Goal: Information Seeking & Learning: Learn about a topic

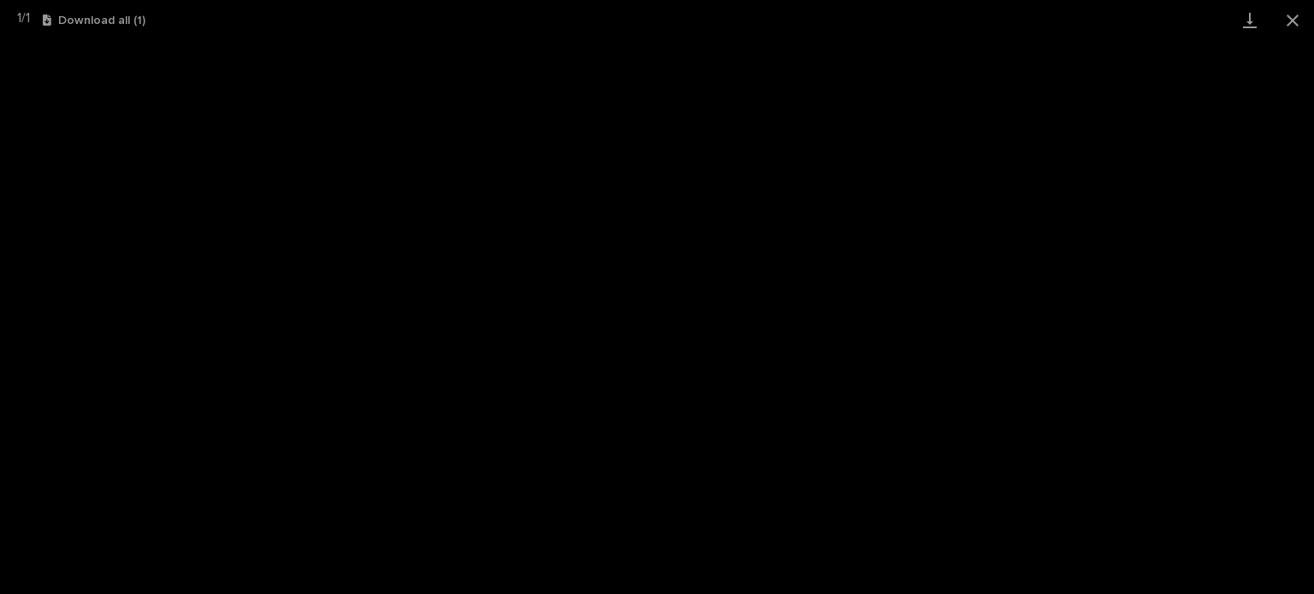
scroll to position [257, 0]
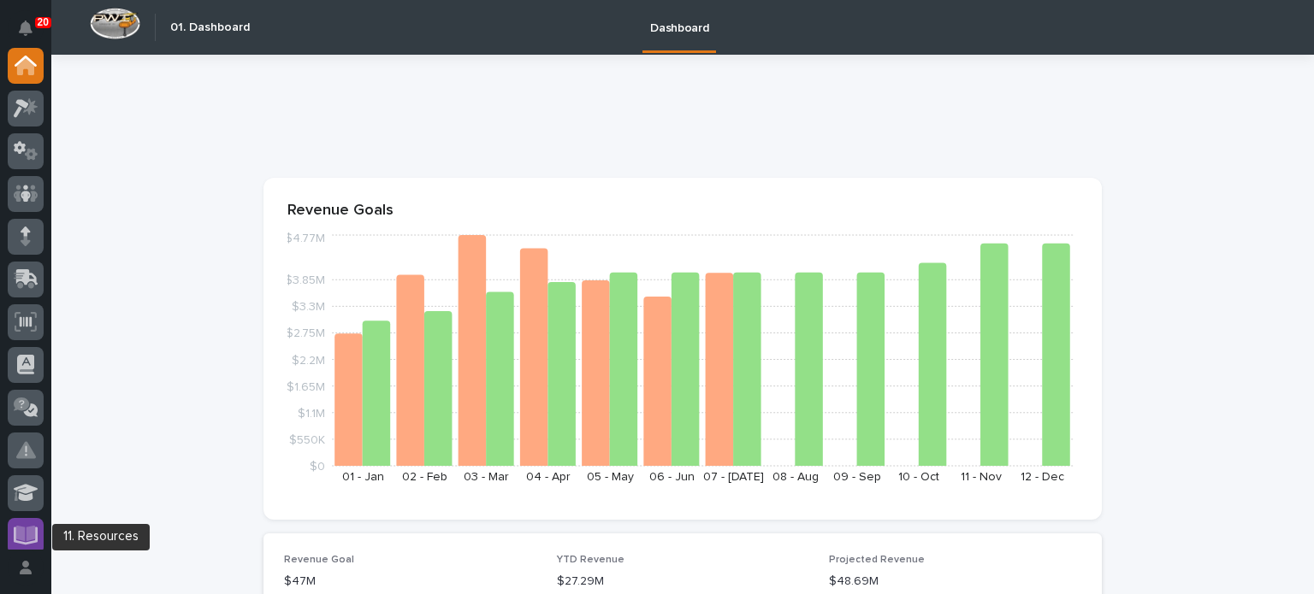
click at [33, 521] on div at bounding box center [26, 536] width 36 height 36
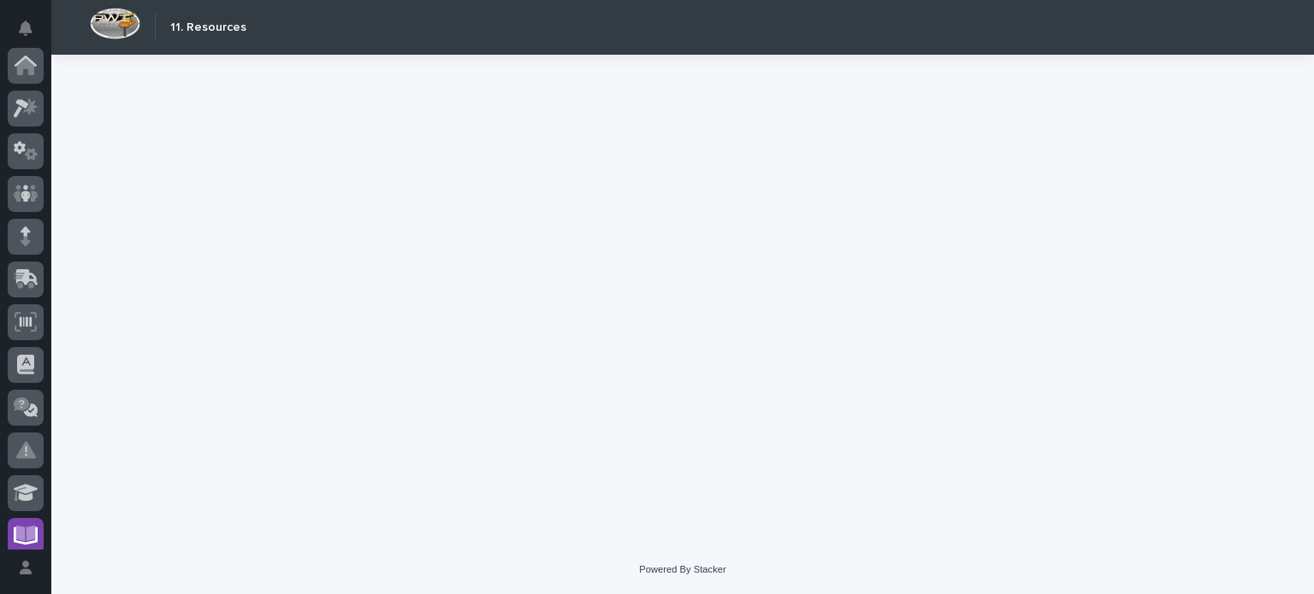
scroll to position [396, 0]
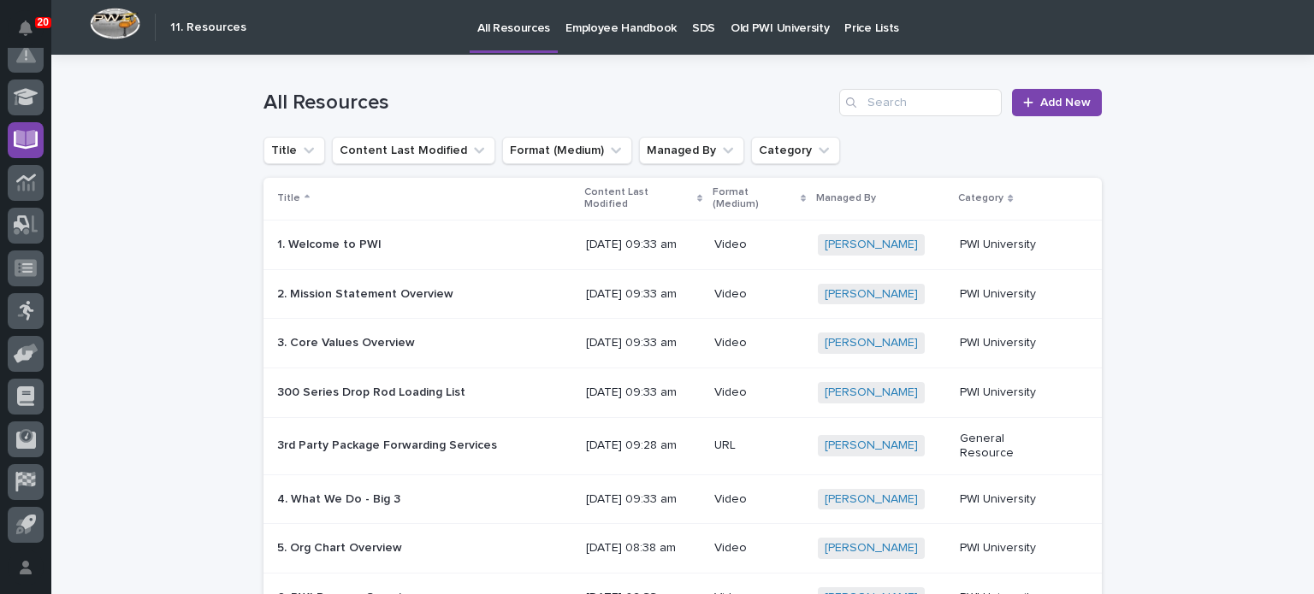
click at [753, 28] on p "Old PWI University" at bounding box center [779, 18] width 98 height 36
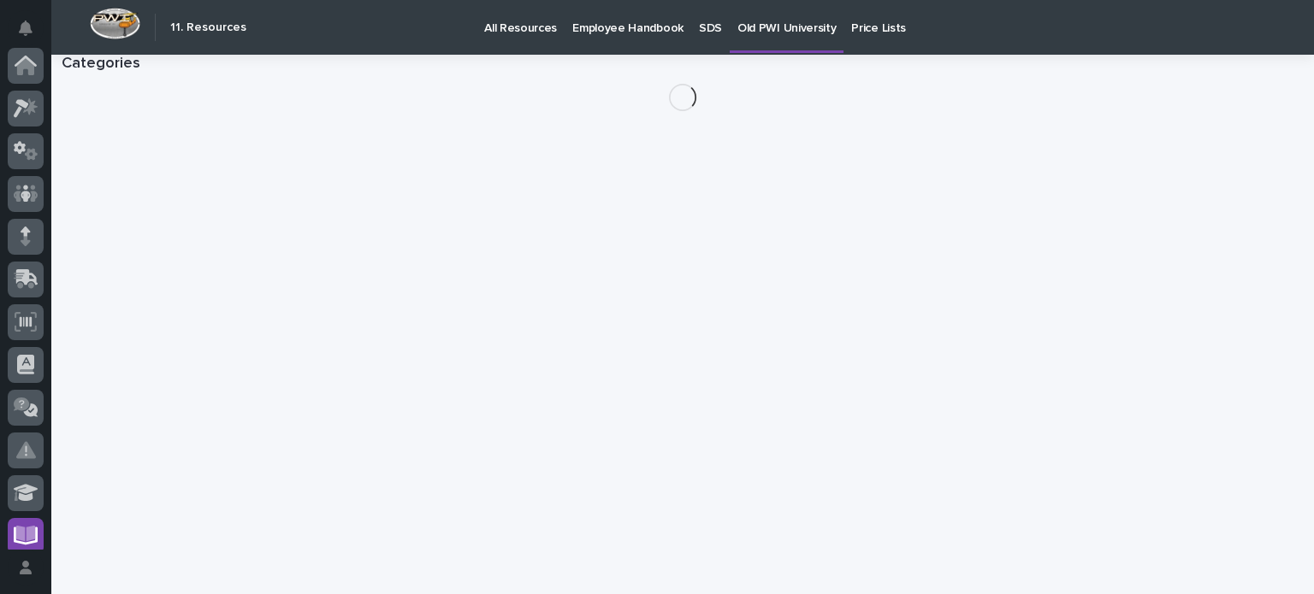
scroll to position [396, 0]
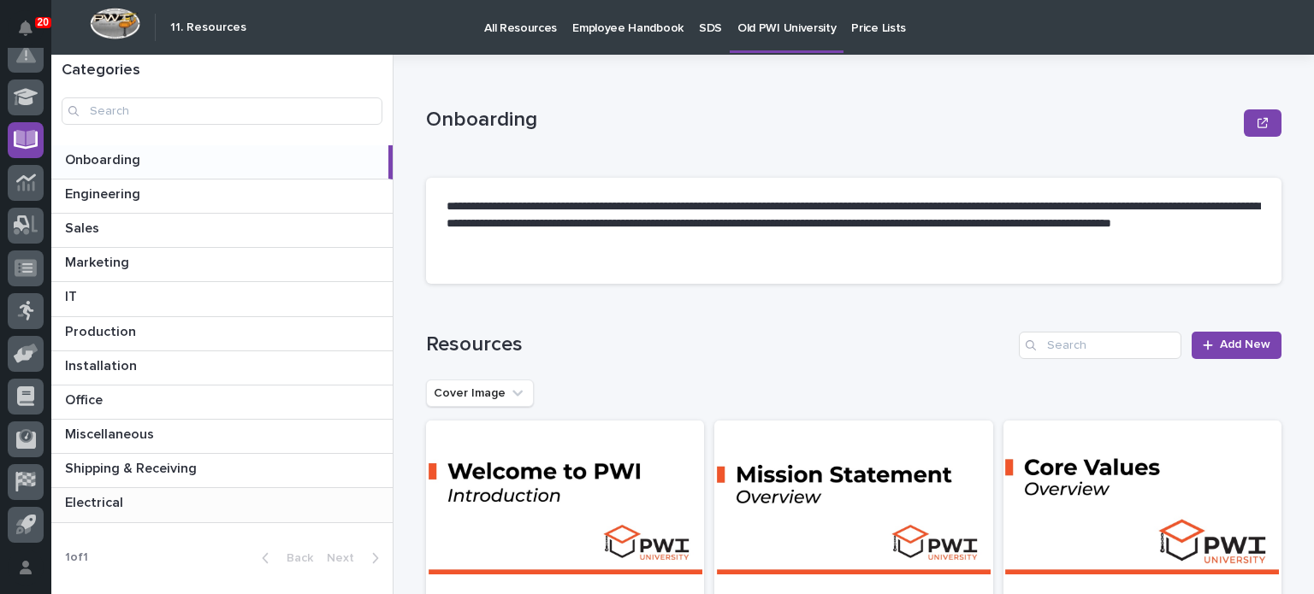
click at [106, 499] on p "Electrical" at bounding box center [96, 502] width 62 height 20
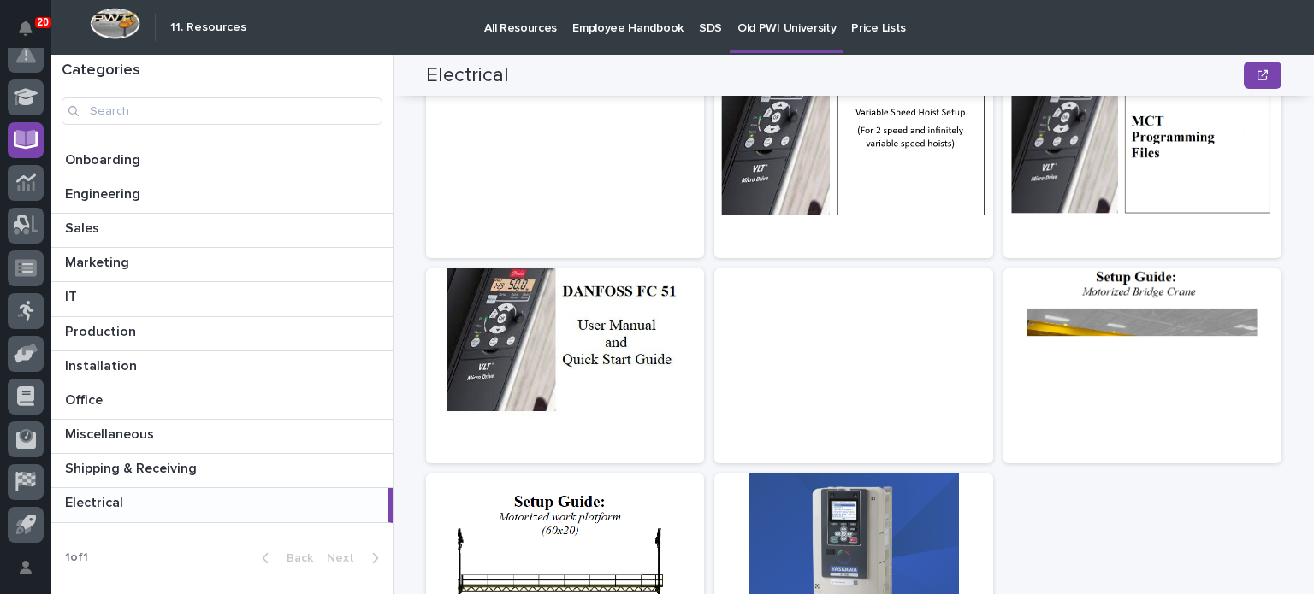
scroll to position [446, 0]
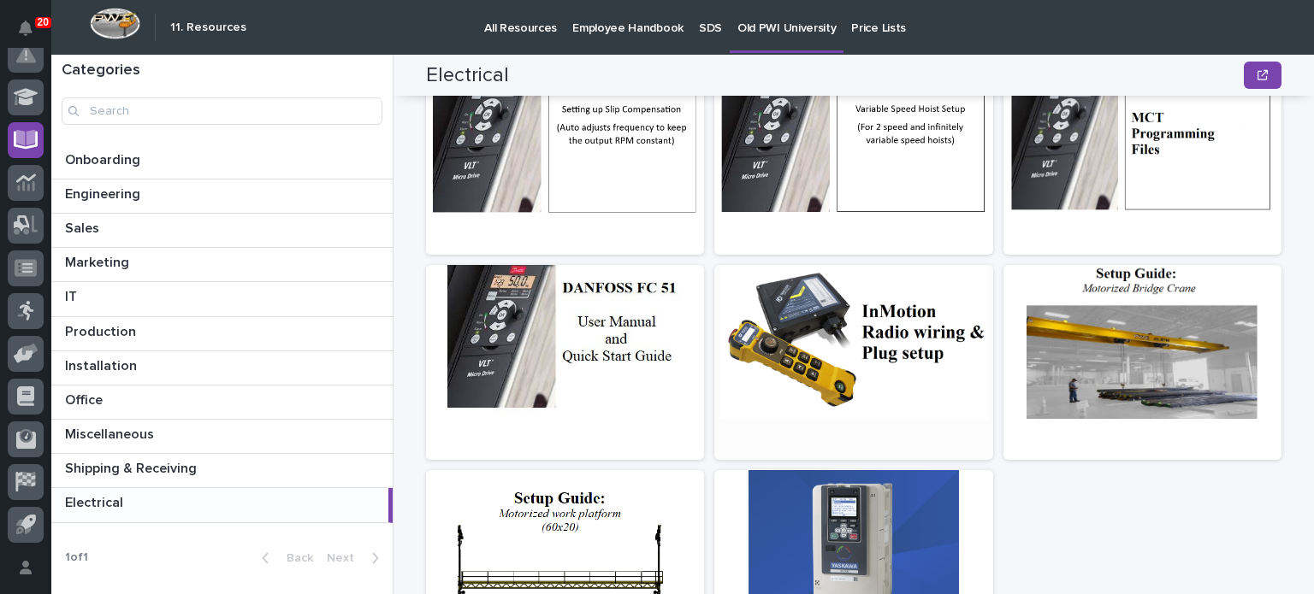
click at [860, 338] on div at bounding box center [853, 342] width 278 height 154
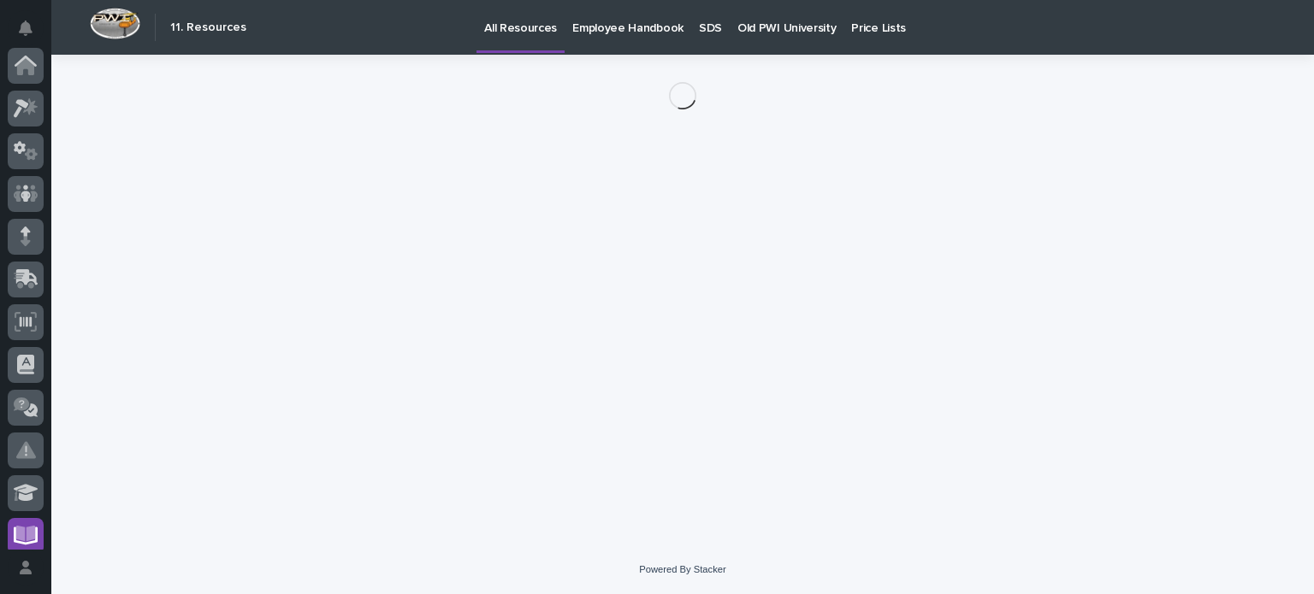
scroll to position [396, 0]
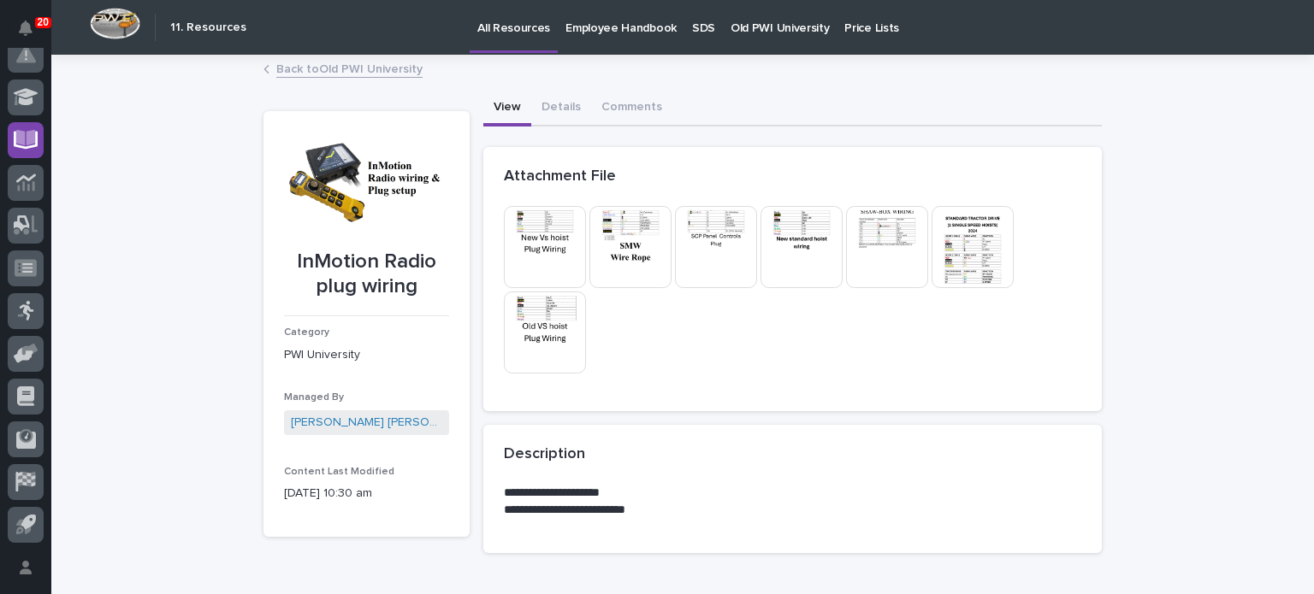
click at [788, 262] on img at bounding box center [801, 247] width 82 height 82
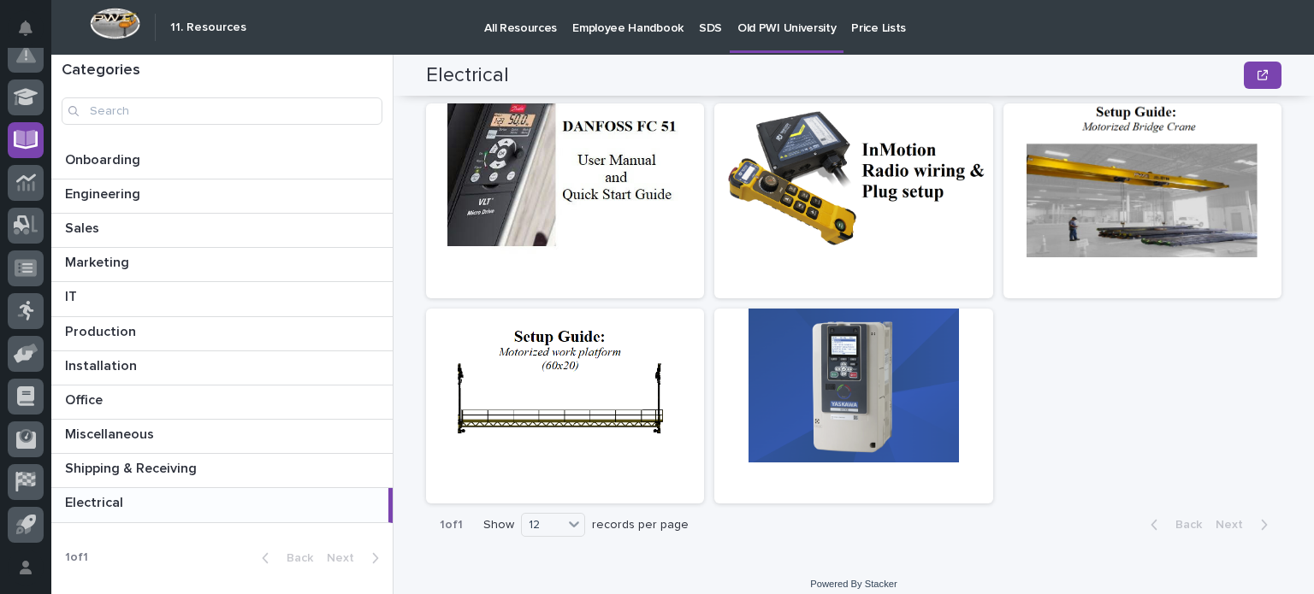
scroll to position [609, 0]
click at [882, 270] on div at bounding box center [853, 277] width 278 height 41
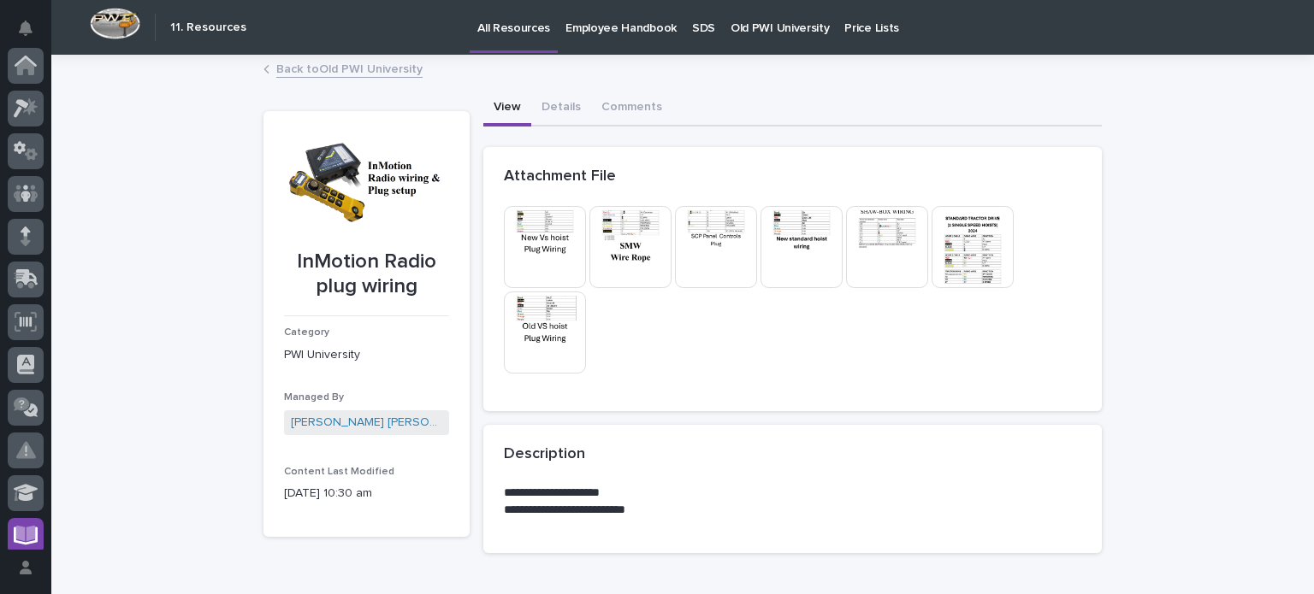
scroll to position [396, 0]
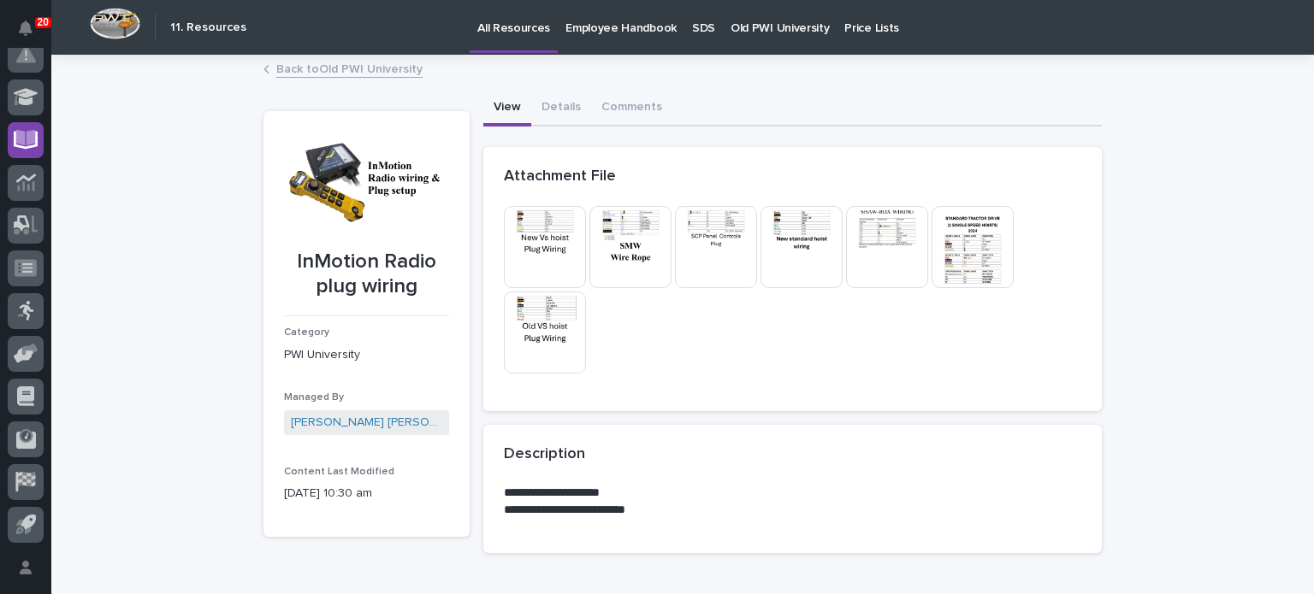
click at [538, 346] on img at bounding box center [545, 333] width 82 height 82
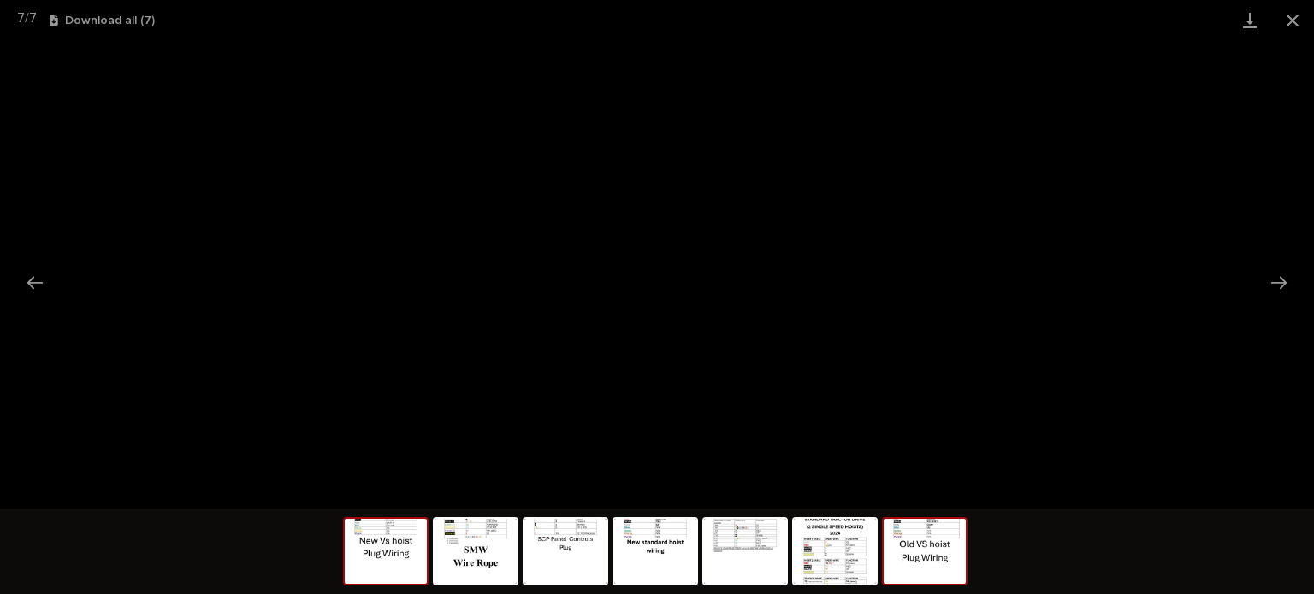
click at [408, 558] on img at bounding box center [386, 551] width 82 height 65
click at [507, 567] on img at bounding box center [475, 551] width 82 height 65
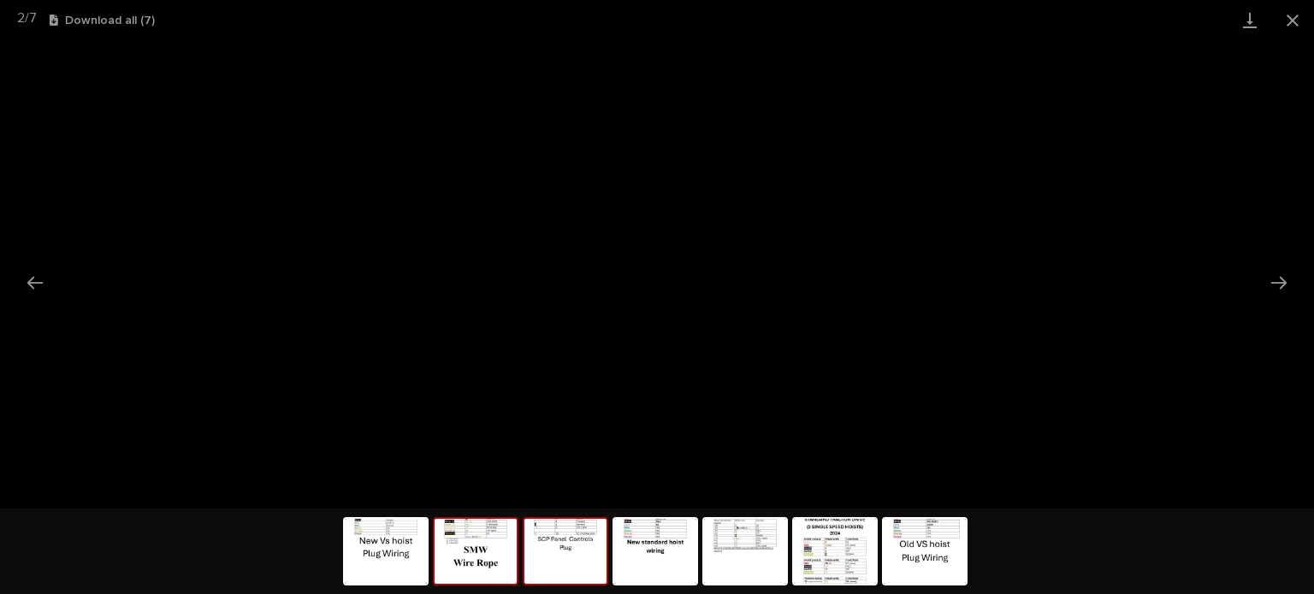
click at [564, 564] on img at bounding box center [565, 551] width 82 height 65
click at [659, 560] on img at bounding box center [655, 551] width 82 height 65
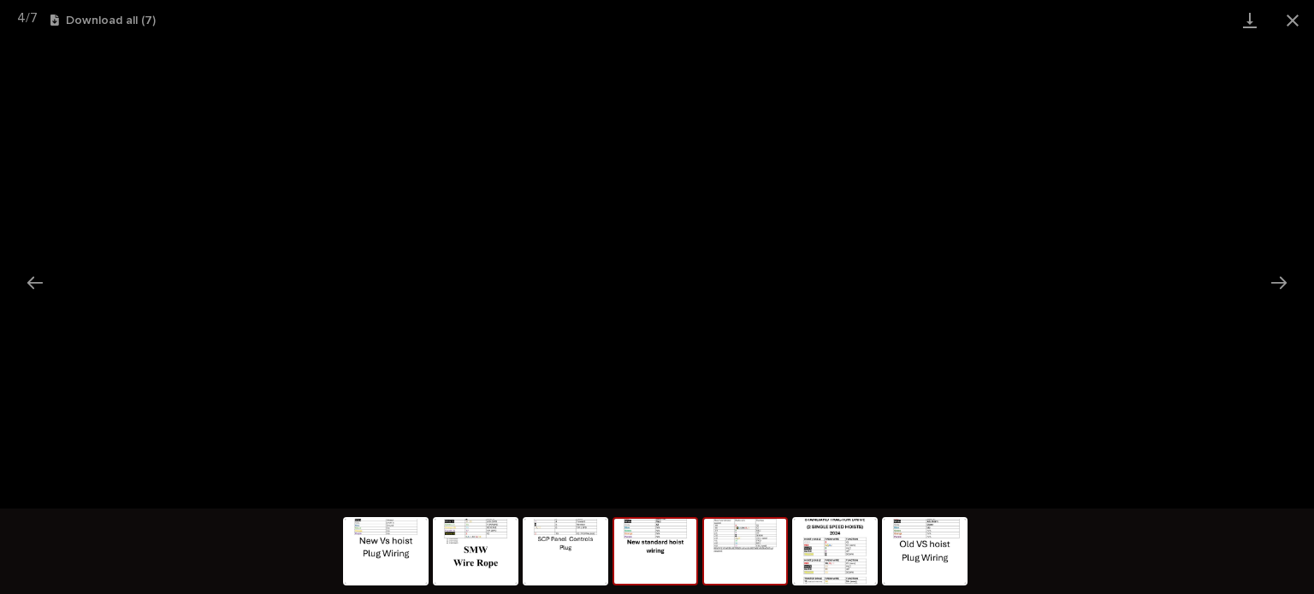
click at [747, 560] on img at bounding box center [745, 551] width 82 height 65
click at [672, 554] on img at bounding box center [655, 551] width 82 height 65
click at [723, 563] on img at bounding box center [745, 551] width 82 height 65
click at [807, 564] on img at bounding box center [835, 551] width 82 height 65
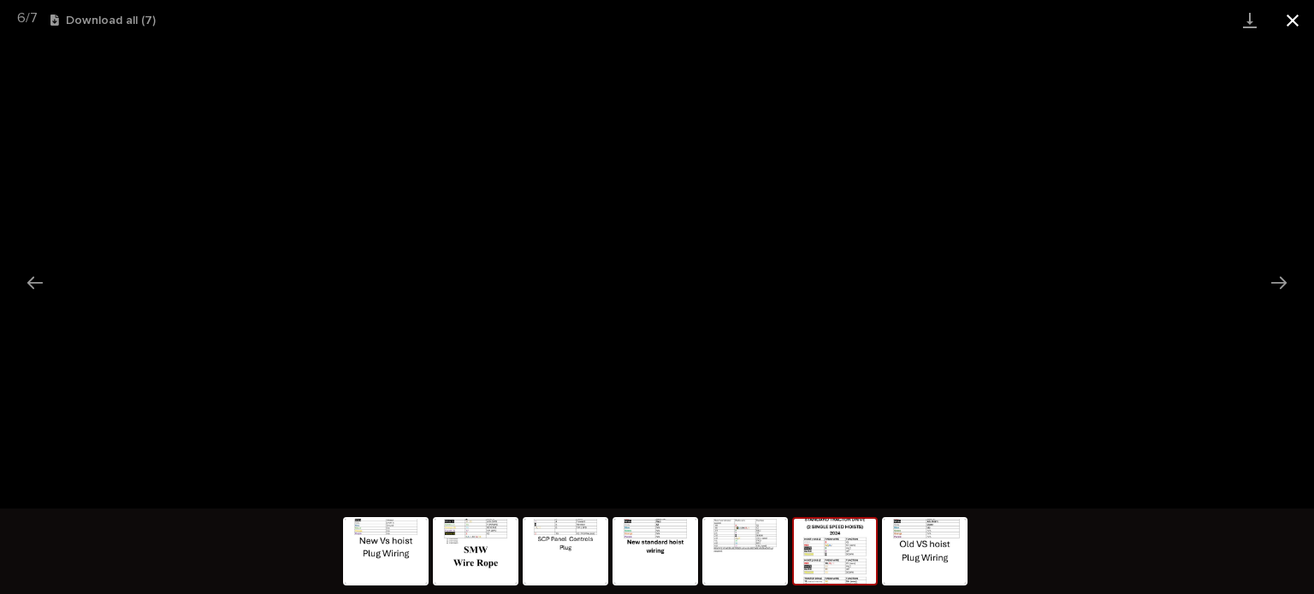
click at [1293, 20] on button "Close gallery" at bounding box center [1292, 20] width 43 height 40
